Goal: Transaction & Acquisition: Book appointment/travel/reservation

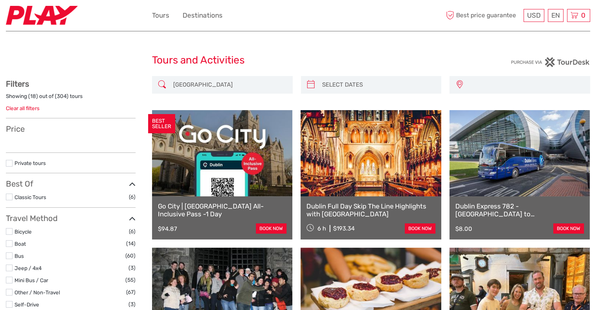
type input "13/09/2025 - 17/09/2025"
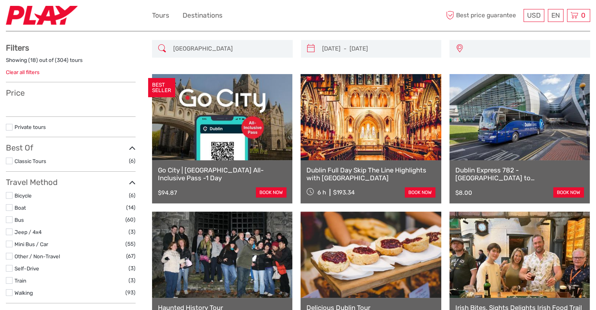
select select
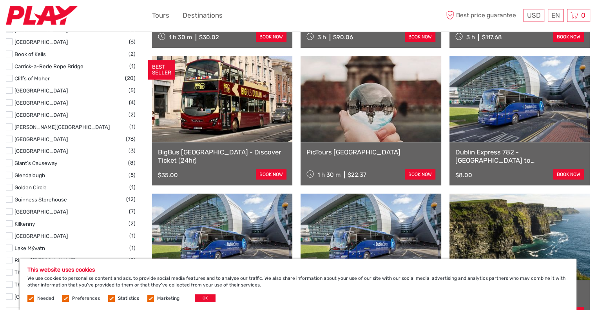
scroll to position [346, 0]
click at [200, 295] on button "OK" at bounding box center [205, 298] width 21 height 8
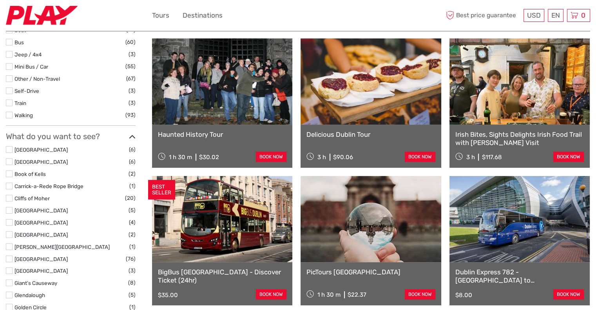
scroll to position [225, 0]
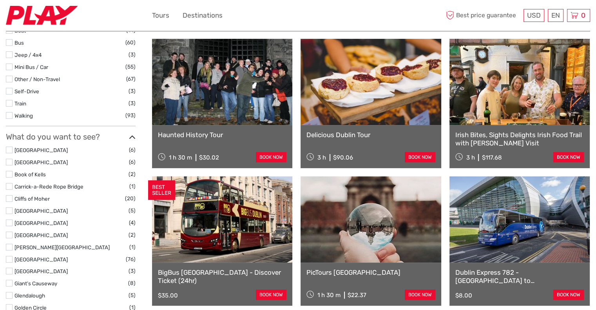
click at [509, 107] on link at bounding box center [519, 82] width 140 height 86
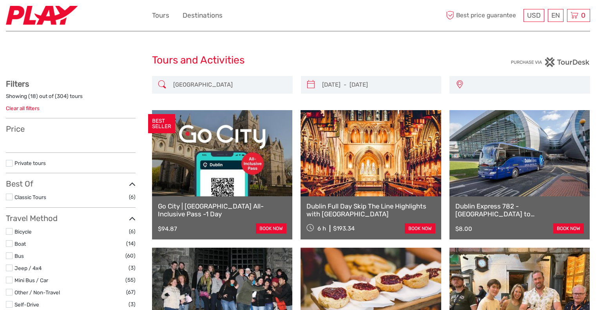
select select
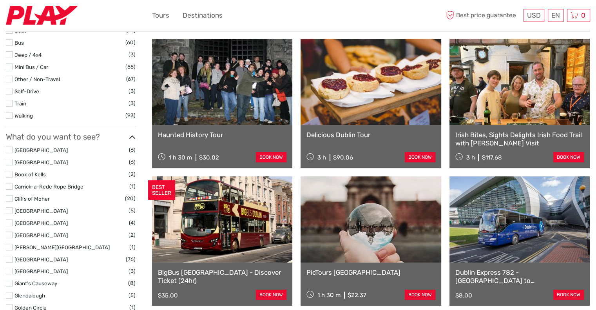
click at [231, 84] on link at bounding box center [222, 82] width 140 height 86
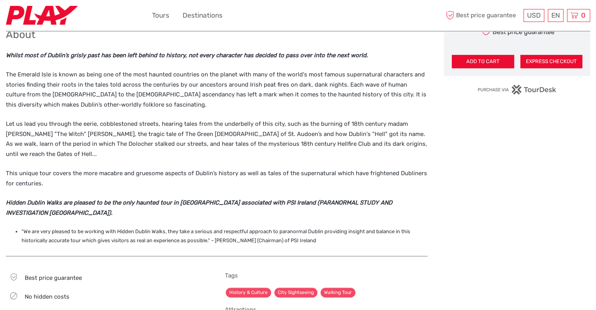
scroll to position [484, 0]
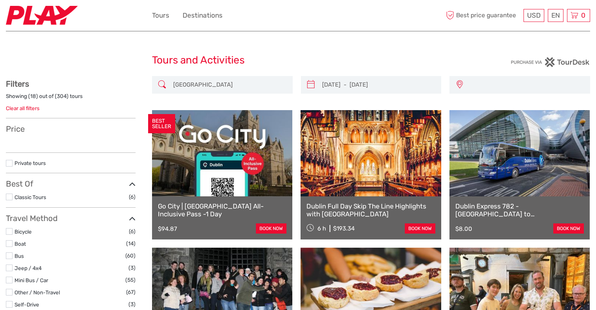
select select
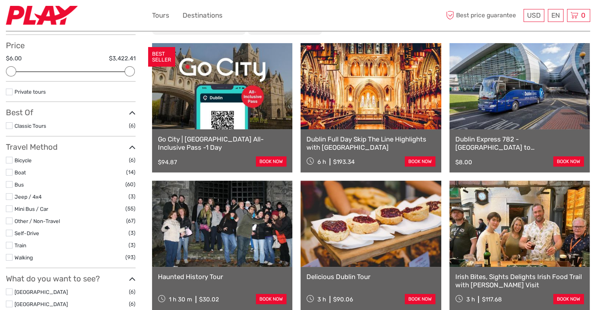
scroll to position [83, 0]
click at [219, 137] on link "Go City | [GEOGRAPHIC_DATA] All-Inclusive Pass -1 Day" at bounding box center [222, 144] width 128 height 16
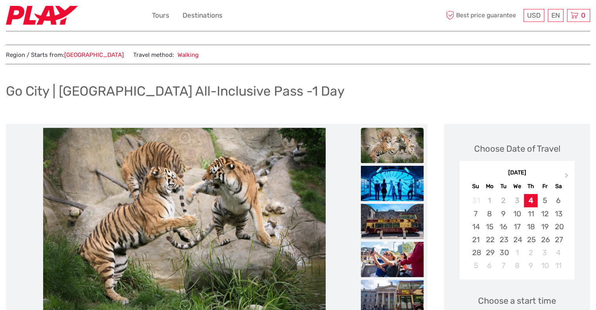
scroll to position [5, 0]
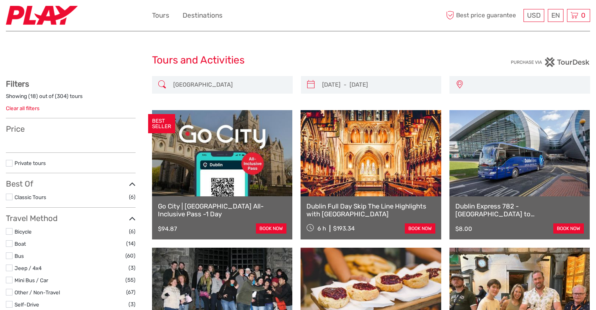
select select
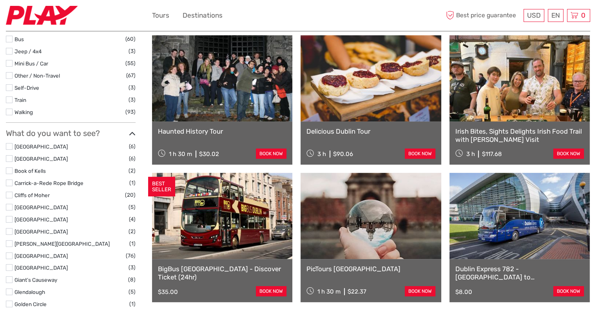
scroll to position [229, 0]
click at [361, 84] on link at bounding box center [370, 78] width 140 height 86
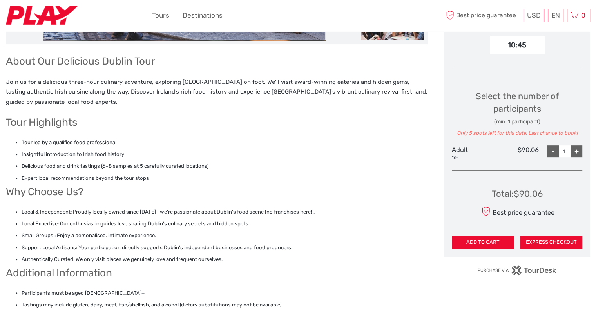
scroll to position [283, 0]
